Goal: Complete application form: Complete application form

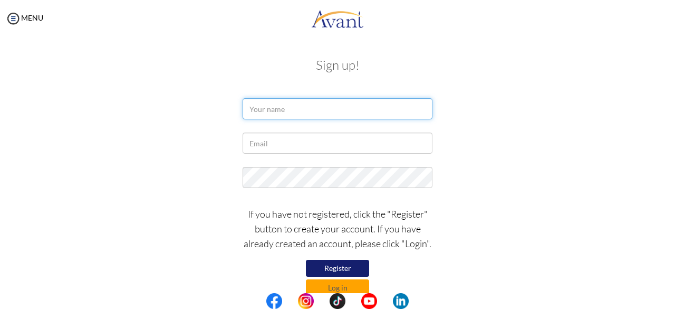
click at [298, 112] on input "text" at bounding box center [338, 108] width 190 height 21
type input "veronica wangui"
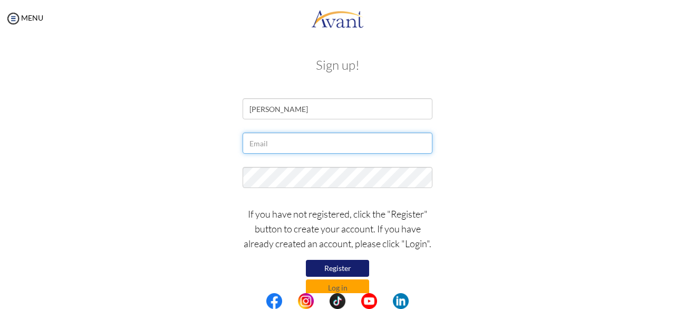
click at [280, 148] on input "text" at bounding box center [338, 142] width 190 height 21
type input "[EMAIL_ADDRESS][DOMAIN_NAME]"
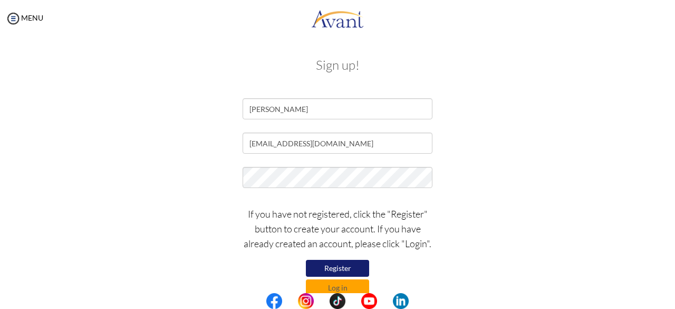
click at [331, 268] on button "Register" at bounding box center [337, 268] width 63 height 17
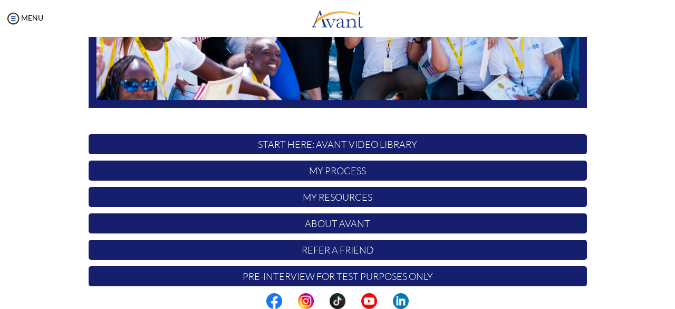
scroll to position [278, 0]
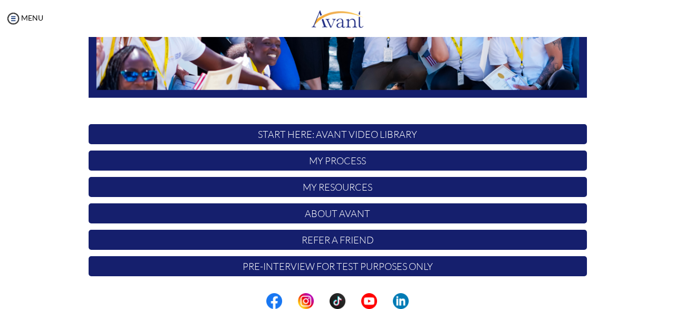
click at [393, 266] on p "Pre-Interview for test purposes only" at bounding box center [338, 266] width 499 height 20
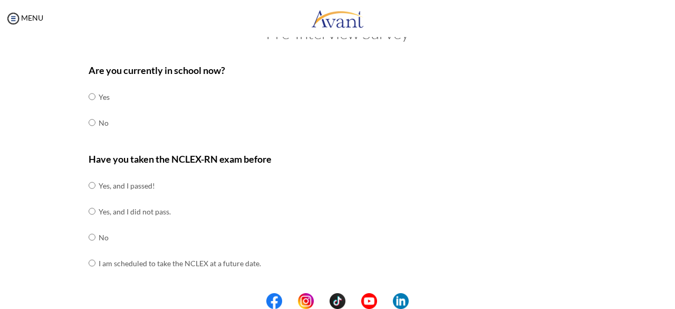
scroll to position [42, 0]
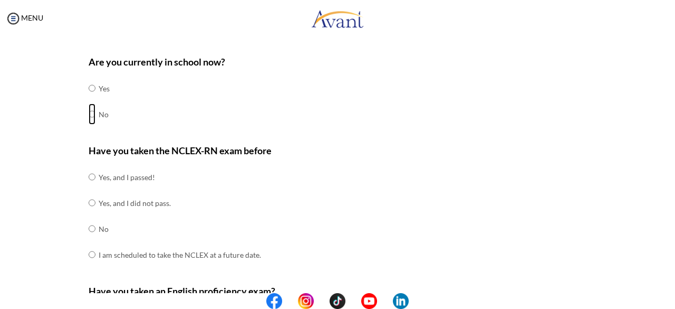
click at [89, 115] on input "radio" at bounding box center [92, 113] width 7 height 21
radio input "true"
click at [89, 229] on input "radio" at bounding box center [92, 228] width 7 height 21
radio input "true"
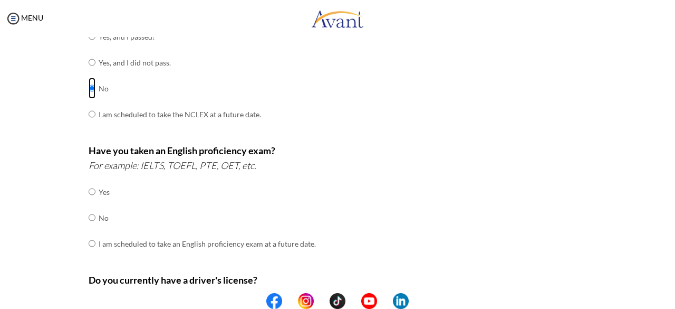
scroll to position [187, 0]
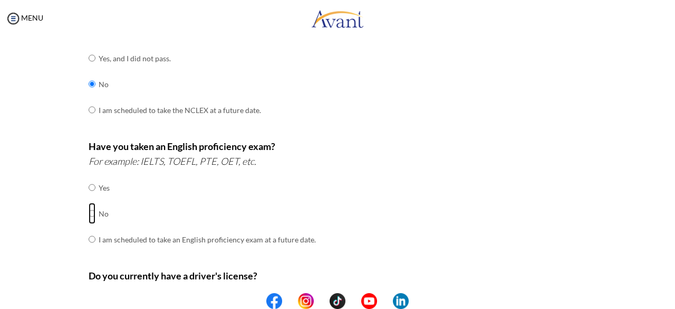
click at [89, 213] on input "radio" at bounding box center [92, 213] width 7 height 21
radio input "true"
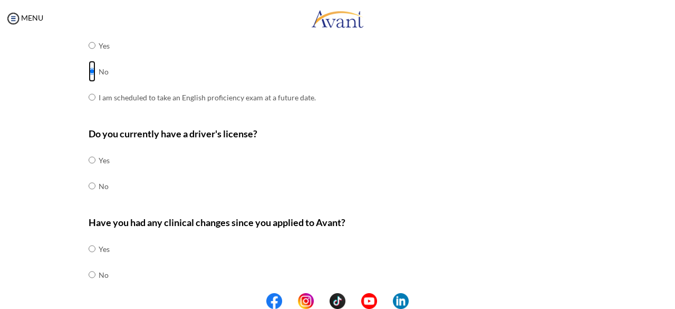
scroll to position [351, 0]
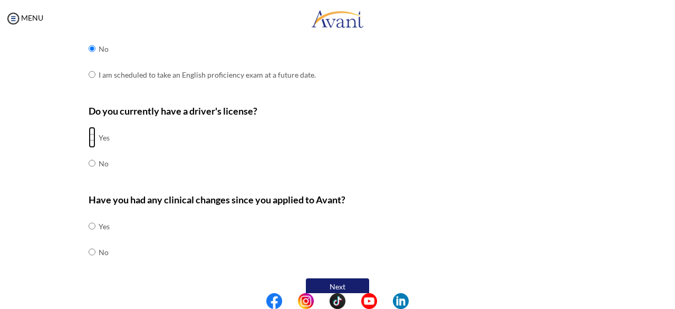
click at [89, 136] on input "radio" at bounding box center [92, 137] width 7 height 21
radio input "true"
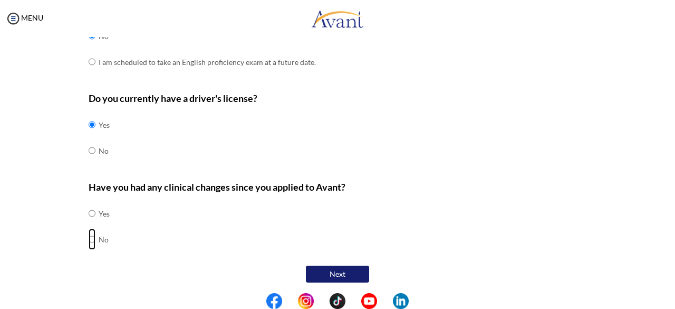
click at [89, 235] on input "radio" at bounding box center [92, 239] width 7 height 21
radio input "true"
click at [344, 272] on button "Next" at bounding box center [337, 273] width 63 height 17
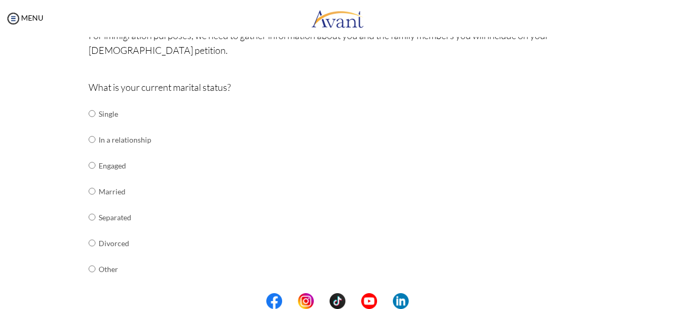
scroll to position [98, 0]
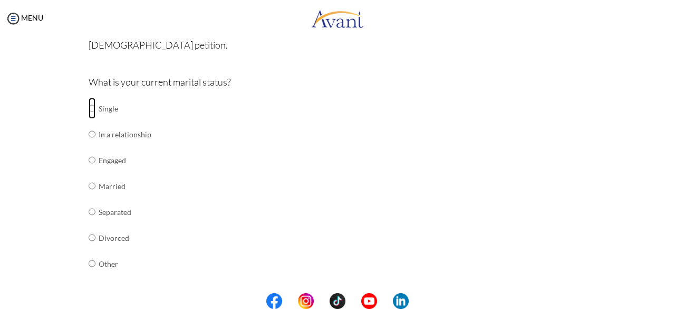
click at [89, 108] on input "radio" at bounding box center [92, 108] width 7 height 21
radio input "true"
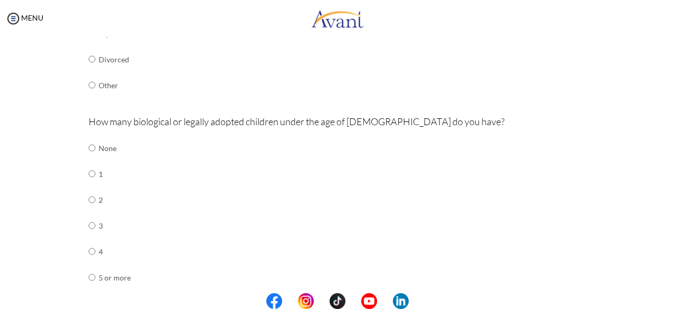
scroll to position [283, 0]
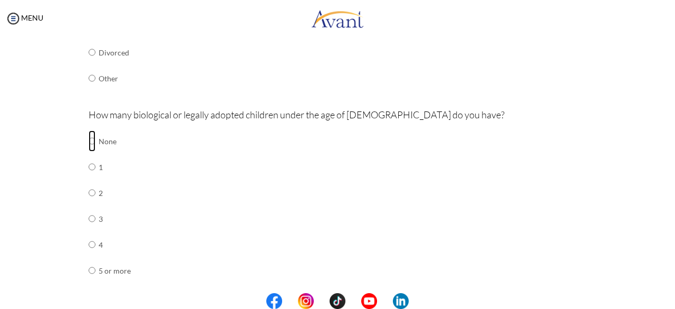
click at [89, 138] on input "radio" at bounding box center [92, 140] width 7 height 21
radio input "true"
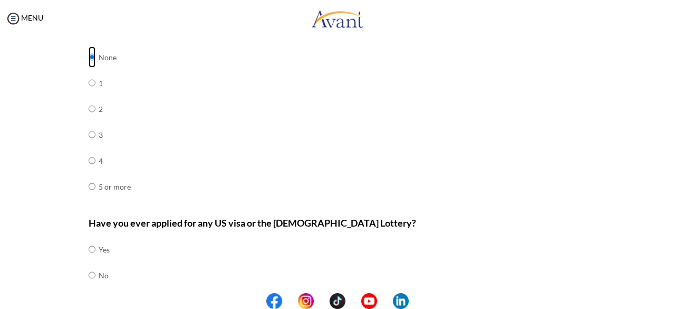
scroll to position [385, 0]
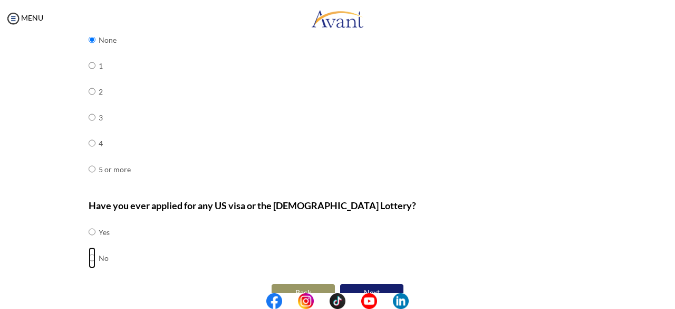
click at [89, 255] on input "radio" at bounding box center [92, 257] width 7 height 21
radio input "true"
click at [351, 284] on button "Next" at bounding box center [371, 292] width 63 height 17
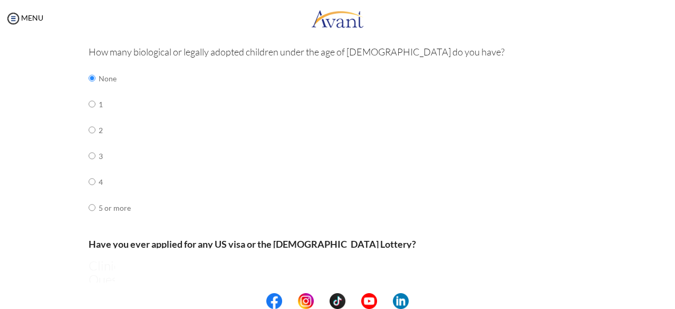
scroll to position [21, 0]
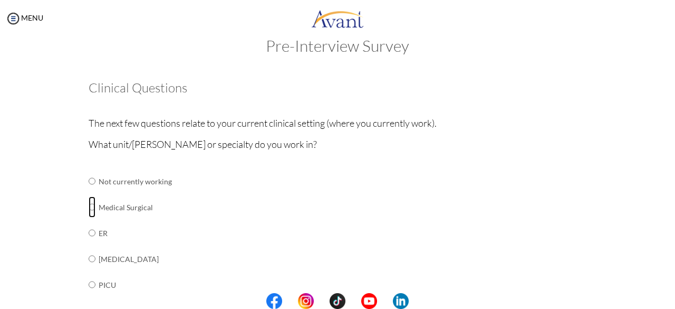
click at [89, 207] on input "radio" at bounding box center [92, 206] width 7 height 21
radio input "true"
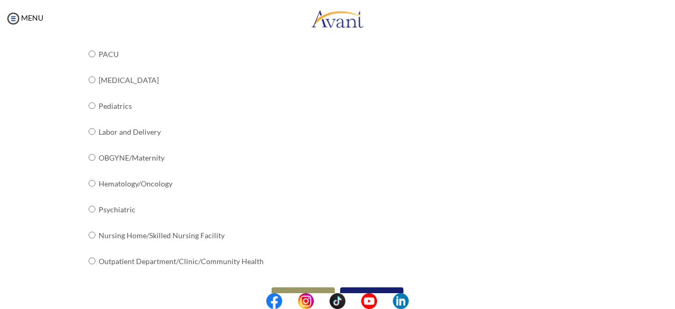
scroll to position [453, 0]
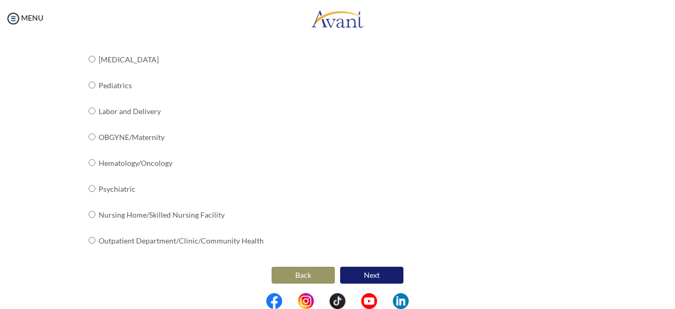
click at [370, 270] on button "Next" at bounding box center [371, 275] width 63 height 17
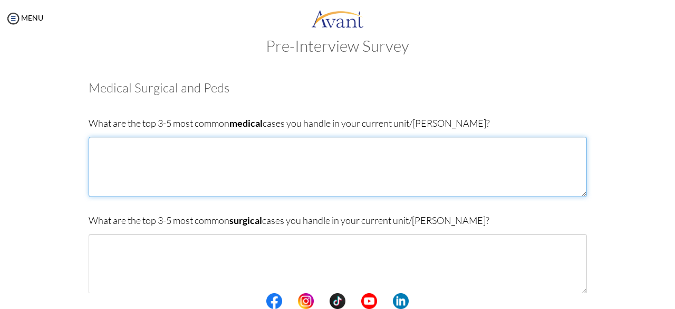
click at [121, 158] on textarea at bounding box center [338, 167] width 499 height 60
click at [125, 159] on textarea "diabeties, wounds" at bounding box center [338, 167] width 499 height 60
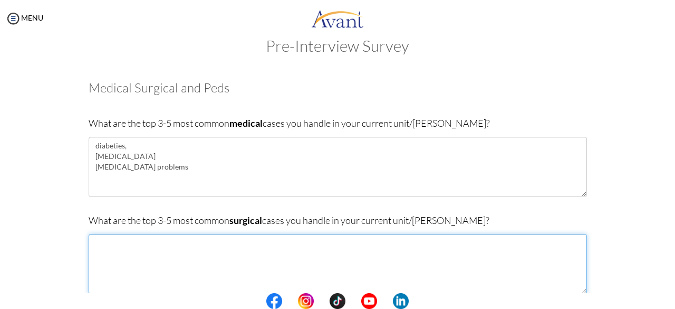
click at [155, 267] on textarea at bounding box center [338, 264] width 499 height 60
click at [109, 248] on textarea at bounding box center [338, 264] width 499 height 60
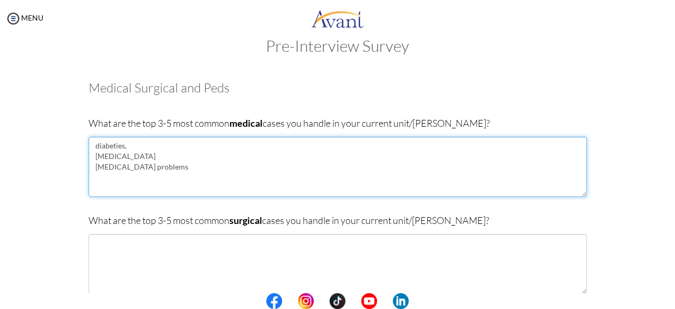
click at [179, 169] on textarea "diabeties, hypertension gastrointestinal problems" at bounding box center [338, 167] width 499 height 60
type textarea "diabeties, hypertension gastrointestinal problems wounds respiratory problems"
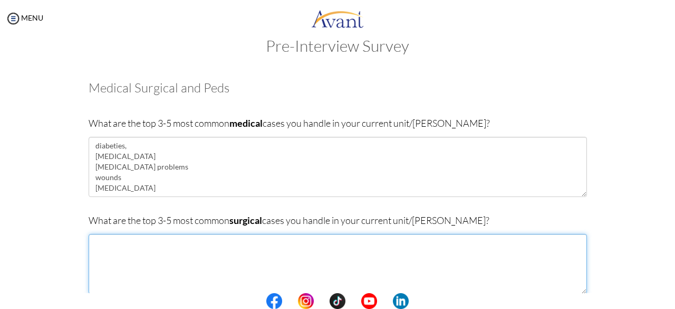
click at [138, 258] on textarea at bounding box center [338, 264] width 499 height 60
click at [117, 241] on textarea "hernias trauma related injuries" at bounding box center [338, 264] width 499 height 60
click at [172, 253] on textarea "hernia repai trauma related injuries" at bounding box center [338, 264] width 499 height 60
click at [131, 244] on textarea "hernia repai trauma related injuries" at bounding box center [338, 264] width 499 height 60
click at [166, 250] on textarea "hernia repair trauma related injuries" at bounding box center [338, 264] width 499 height 60
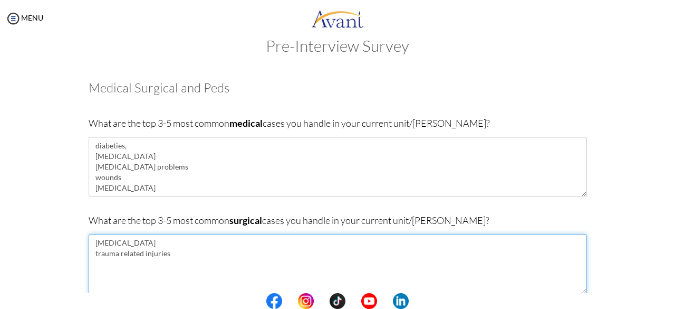
click at [134, 243] on textarea "hernia repair trauma related injuries" at bounding box center [338, 264] width 499 height 60
click at [121, 265] on textarea "hernias trauma related injuries gall" at bounding box center [338, 264] width 499 height 60
click at [93, 262] on textarea "hernias trauma related injuries" at bounding box center [338, 264] width 499 height 60
click at [165, 265] on textarea "hernias trauma related injuries urinary tract diseases" at bounding box center [338, 264] width 499 height 60
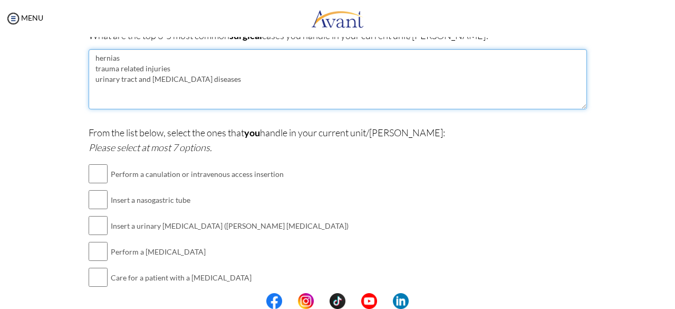
scroll to position [208, 0]
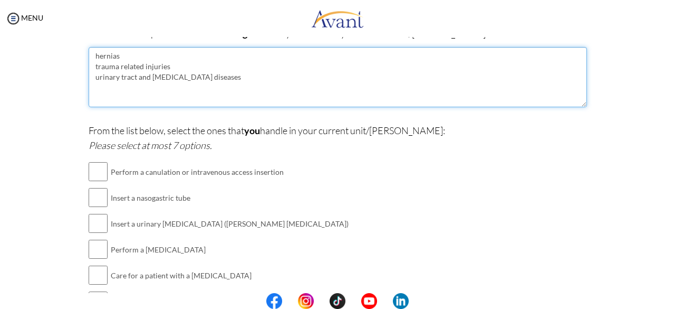
type textarea "hernias trauma related injuries urinary tract and prostate diseases"
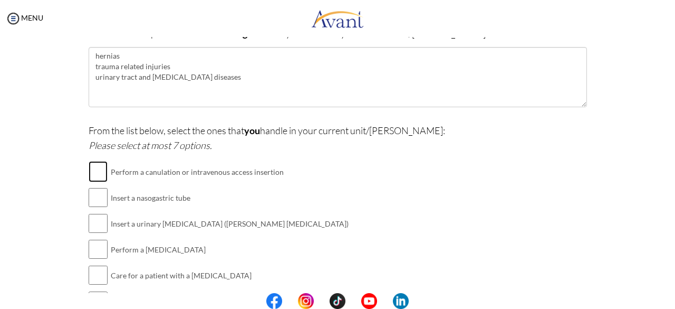
click at [92, 173] on input "checkbox" at bounding box center [98, 171] width 19 height 21
checkbox input "true"
click at [100, 220] on input "checkbox" at bounding box center [98, 223] width 19 height 21
checkbox input "true"
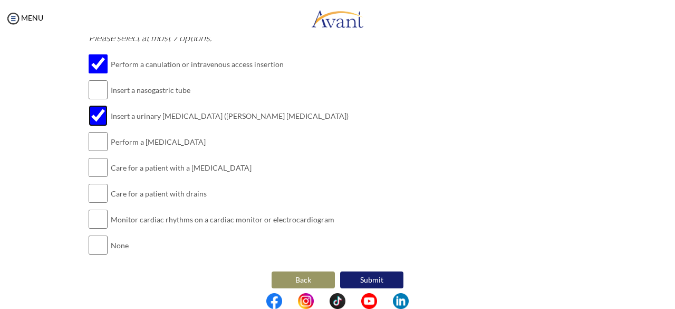
scroll to position [320, 0]
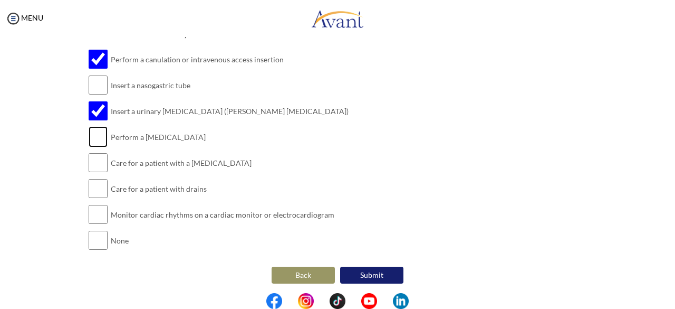
click at [93, 141] on input "checkbox" at bounding box center [98, 136] width 19 height 21
checkbox input "true"
click at [99, 187] on input "checkbox" at bounding box center [98, 188] width 19 height 21
checkbox input "true"
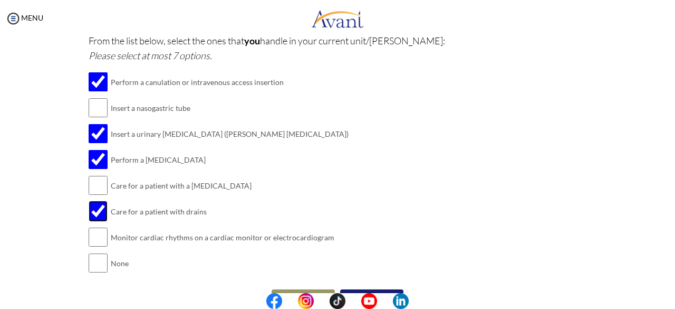
scroll to position [322, 0]
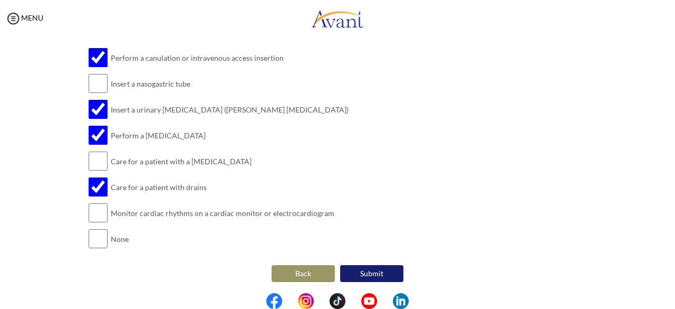
click at [385, 270] on button "Submit" at bounding box center [371, 273] width 63 height 17
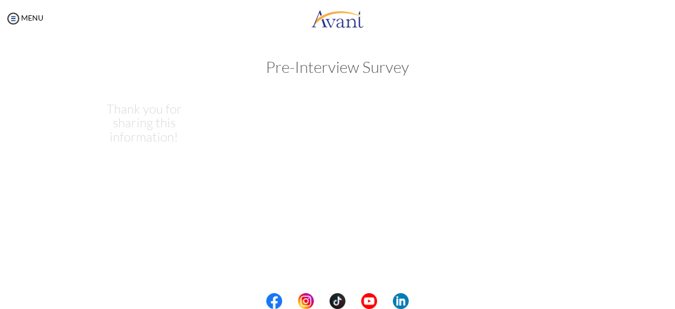
scroll to position [0, 0]
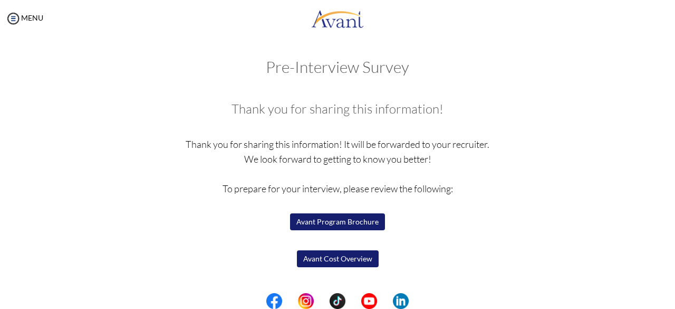
click at [353, 261] on button "Avant Cost Overview" at bounding box center [338, 258] width 82 height 17
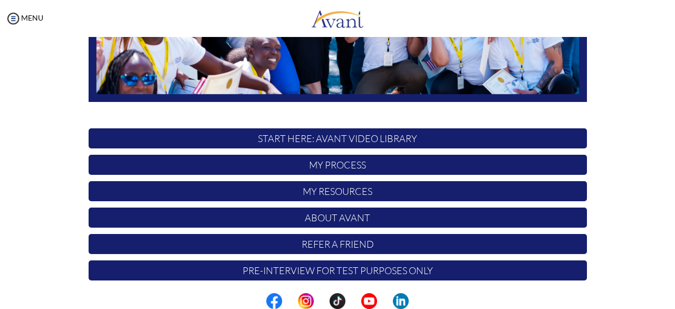
scroll to position [278, 0]
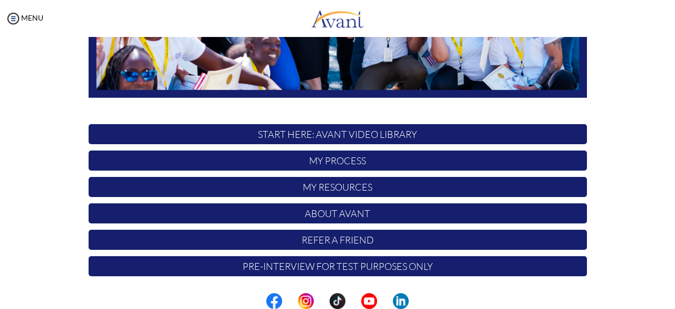
click at [383, 213] on p "About Avant" at bounding box center [338, 213] width 499 height 20
